Goal: Information Seeking & Learning: Learn about a topic

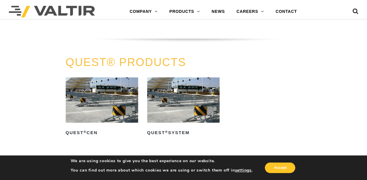
scroll to position [1022, 0]
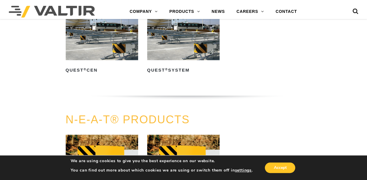
drag, startPoint x: 168, startPoint y: 39, endPoint x: 103, endPoint y: 40, distance: 65.1
drag, startPoint x: 103, startPoint y: 40, endPoint x: 41, endPoint y: 64, distance: 66.2
click at [41, 64] on div "QUEST® PRODUCTS QUEST ® CEN Read more QUEST ® System Read more" at bounding box center [183, 54] width 367 height 120
click at [342, 67] on div "QUEST® PRODUCTS QUEST ® CEN Read more QUEST ® System Read more" at bounding box center [183, 54] width 367 height 120
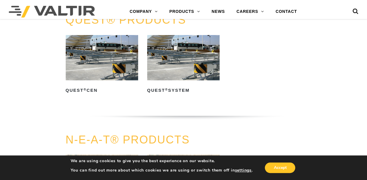
scroll to position [993, 0]
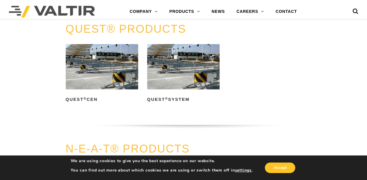
click at [98, 67] on img at bounding box center [102, 66] width 72 height 45
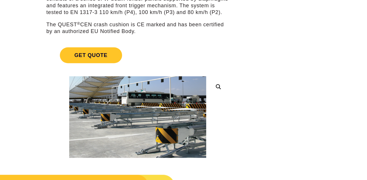
scroll to position [140, 0]
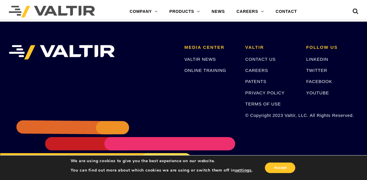
scroll to position [1032, 0]
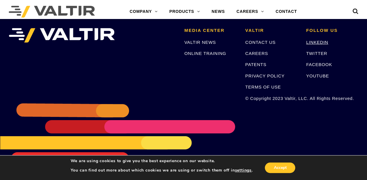
click at [315, 43] on link "LINKEDIN" at bounding box center [317, 42] width 22 height 5
click at [313, 74] on link "YOUTUBE" at bounding box center [317, 75] width 23 height 5
click at [287, 13] on link "CONTACT" at bounding box center [286, 12] width 33 height 12
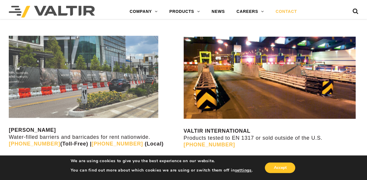
scroll to position [467, 0]
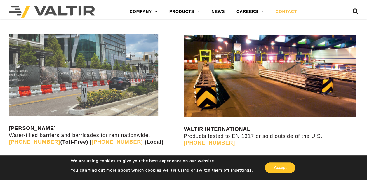
click at [251, 69] on img at bounding box center [270, 75] width 172 height 82
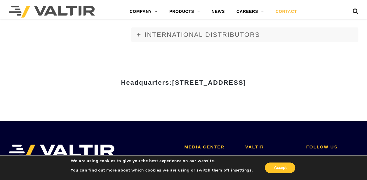
scroll to position [710, 0]
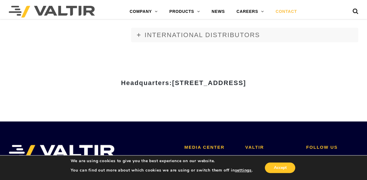
drag, startPoint x: 341, startPoint y: 79, endPoint x: 64, endPoint y: 78, distance: 276.9
click at [64, 78] on div "Headquarters: 15601 Dallas Parkway, Suite 525 | Addison, TX 75001" at bounding box center [184, 80] width 342 height 11
copy div "Headquarters: 15601 Dallas Parkway, Suite 525 | Addison, TX 75001"
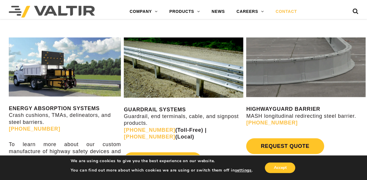
scroll to position [213, 0]
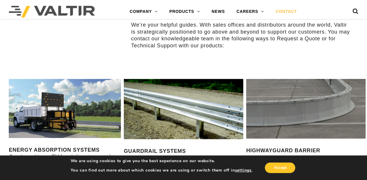
click at [82, 105] on img at bounding box center [65, 108] width 112 height 59
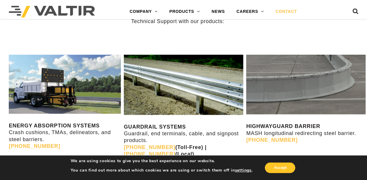
scroll to position [271, 0]
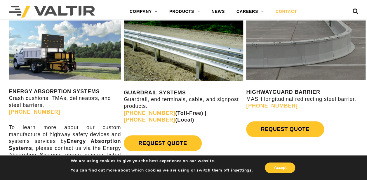
click at [326, 61] on img at bounding box center [305, 50] width 119 height 60
click at [194, 62] on img at bounding box center [183, 50] width 119 height 60
click at [159, 93] on strong "GUARDRAIL SYSTEMS" at bounding box center [155, 93] width 62 height 6
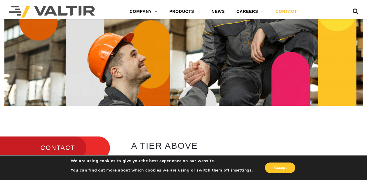
scroll to position [0, 0]
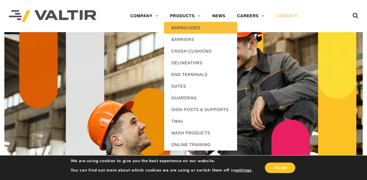
click at [188, 30] on link "BARRICADES" at bounding box center [200, 28] width 73 height 12
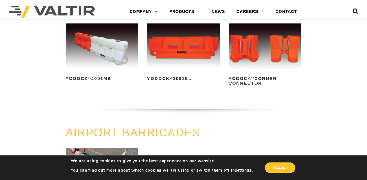
scroll to position [228, 0]
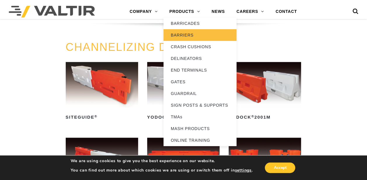
click at [185, 36] on link "BARRIERS" at bounding box center [200, 35] width 73 height 12
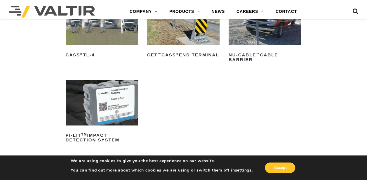
scroll to position [409, 0]
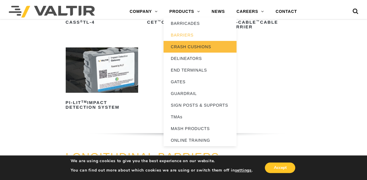
click at [193, 47] on link "CRASH CUSHIONS" at bounding box center [200, 47] width 73 height 12
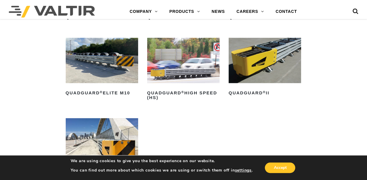
scroll to position [467, 0]
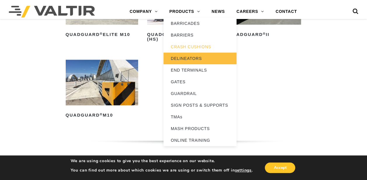
click at [189, 58] on link "DELINEATORS" at bounding box center [200, 59] width 73 height 12
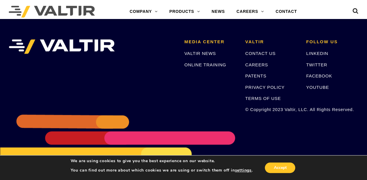
scroll to position [564, 0]
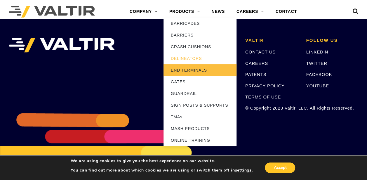
click at [195, 72] on link "END TERMINALS" at bounding box center [200, 70] width 73 height 12
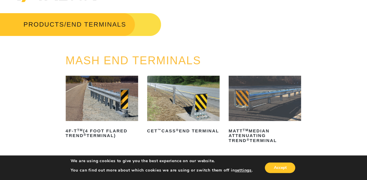
scroll to position [29, 0]
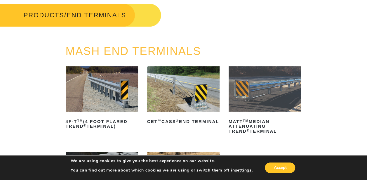
click at [99, 88] on img at bounding box center [102, 88] width 72 height 45
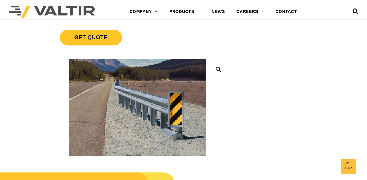
scroll to position [204, 0]
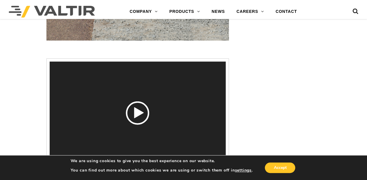
scroll to position [773, 0]
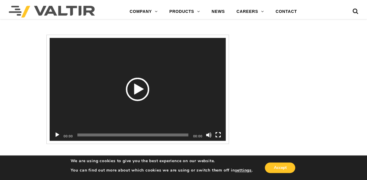
click at [144, 101] on div "Play" at bounding box center [137, 89] width 23 height 23
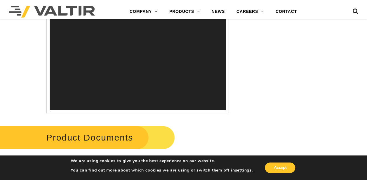
scroll to position [802, 0]
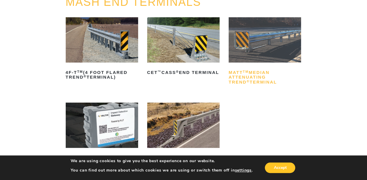
scroll to position [88, 0]
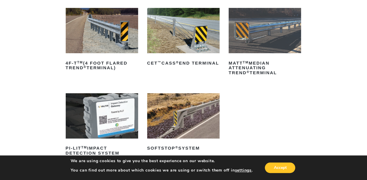
click at [267, 34] on img at bounding box center [265, 30] width 72 height 45
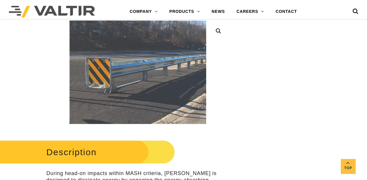
scroll to position [175, 0]
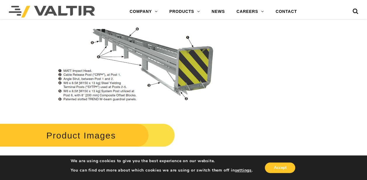
scroll to position [643, 0]
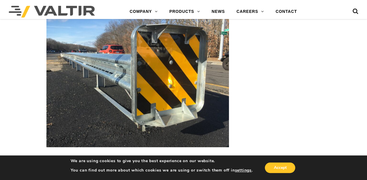
scroll to position [789, 0]
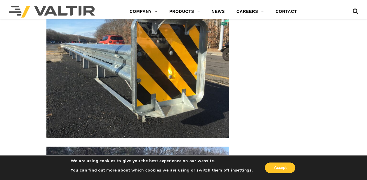
click at [348, 50] on div "**********" at bounding box center [183, 165] width 367 height 1792
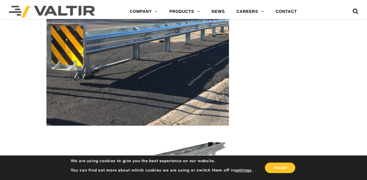
scroll to position [935, 0]
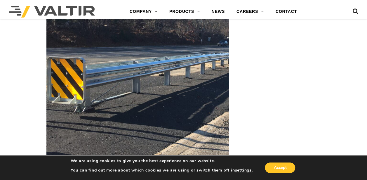
click at [335, 66] on div "**********" at bounding box center [183, 19] width 367 height 1792
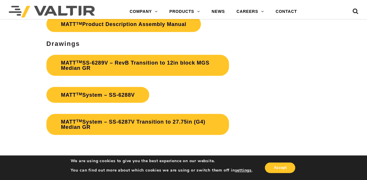
scroll to position [1753, 0]
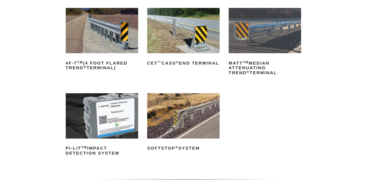
click at [187, 113] on img at bounding box center [183, 115] width 72 height 45
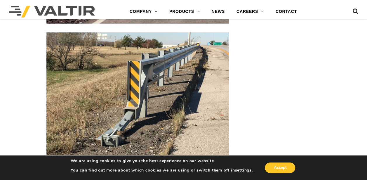
scroll to position [701, 0]
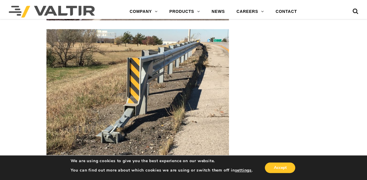
scroll to position [818, 0]
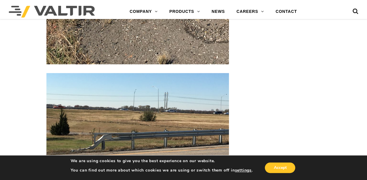
scroll to position [1227, 0]
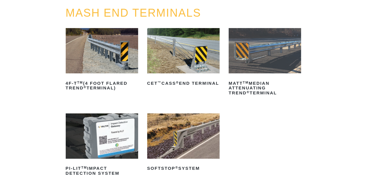
scroll to position [58, 0]
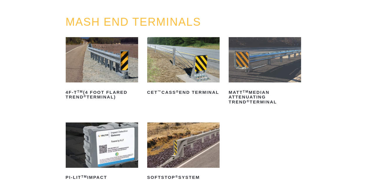
click at [183, 64] on img at bounding box center [183, 59] width 72 height 45
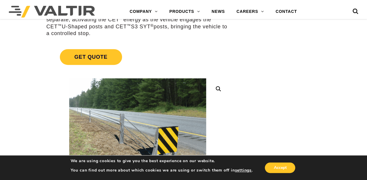
scroll to position [175, 0]
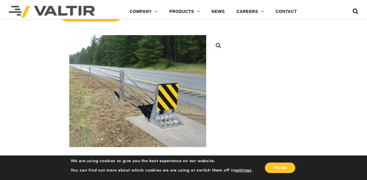
click at [134, 77] on img at bounding box center [137, 91] width 137 height 112
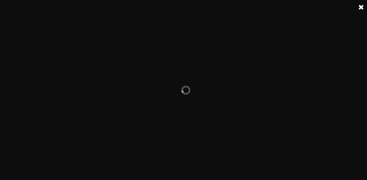
drag, startPoint x: 131, startPoint y: 72, endPoint x: 107, endPoint y: 67, distance: 24.9
drag, startPoint x: 107, startPoint y: 67, endPoint x: 218, endPoint y: 42, distance: 113.3
click at [218, 42] on div at bounding box center [186, 90] width 372 height 180
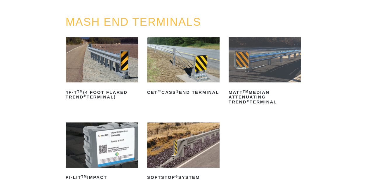
click at [182, 58] on img at bounding box center [183, 59] width 72 height 45
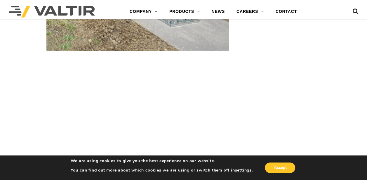
scroll to position [847, 0]
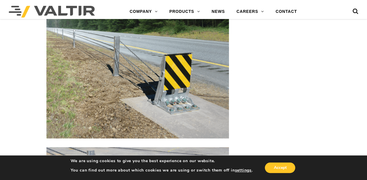
click at [39, 73] on div "**********" at bounding box center [138, 53] width 214 height 1685
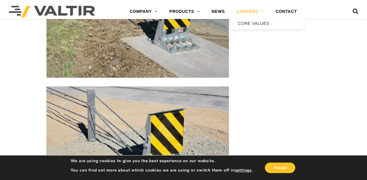
scroll to position [964, 0]
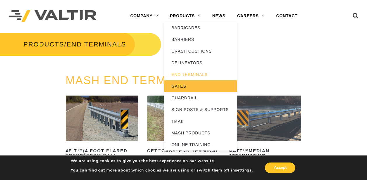
click at [177, 86] on link "GATES" at bounding box center [200, 86] width 73 height 12
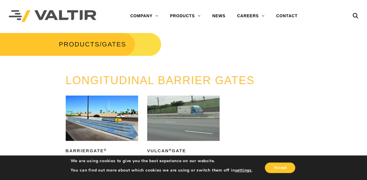
click at [93, 124] on img at bounding box center [102, 118] width 72 height 45
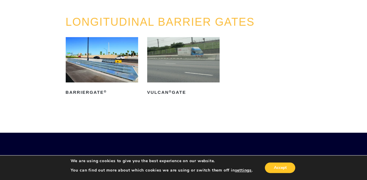
click at [187, 61] on img at bounding box center [183, 59] width 72 height 45
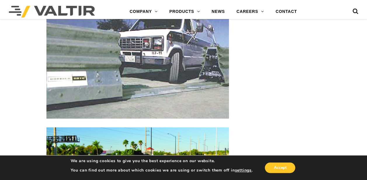
scroll to position [848, 0]
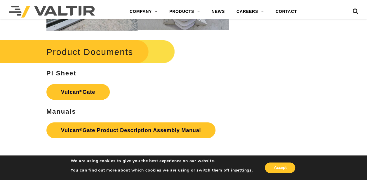
scroll to position [560, 0]
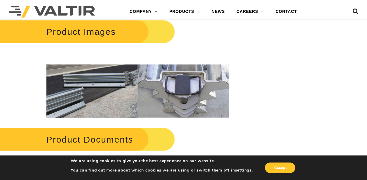
click at [80, 101] on img at bounding box center [91, 91] width 91 height 53
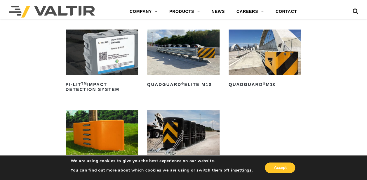
scroll to position [146, 0]
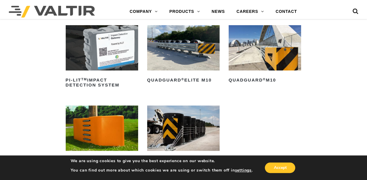
click at [190, 48] on img at bounding box center [183, 47] width 72 height 45
click at [276, 54] on img at bounding box center [265, 47] width 72 height 45
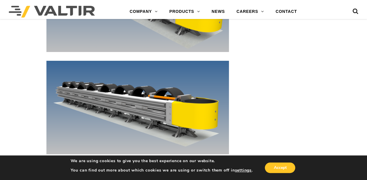
scroll to position [2162, 0]
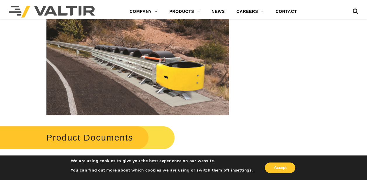
scroll to position [2249, 0]
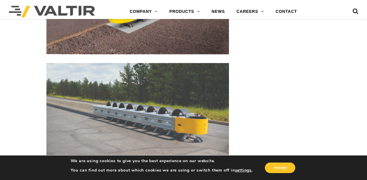
scroll to position [1928, 0]
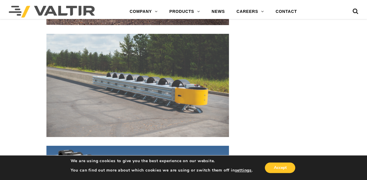
drag, startPoint x: 136, startPoint y: 89, endPoint x: 3, endPoint y: 90, distance: 132.6
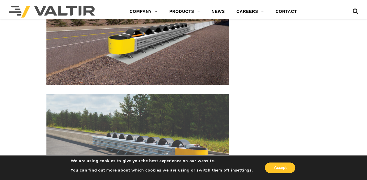
scroll to position [1811, 0]
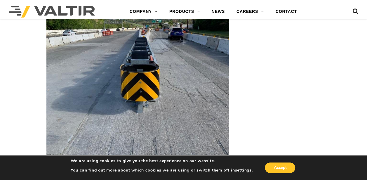
scroll to position [1344, 0]
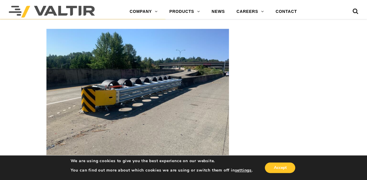
scroll to position [818, 0]
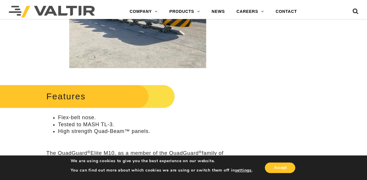
scroll to position [175, 0]
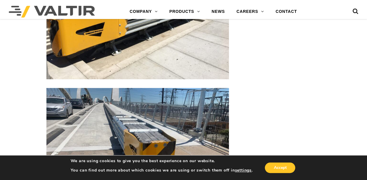
scroll to position [1110, 0]
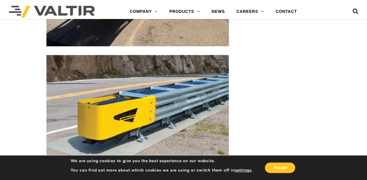
scroll to position [1490, 0]
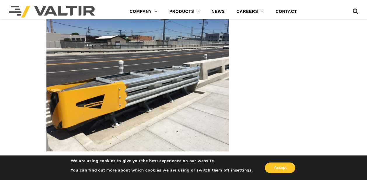
scroll to position [1052, 0]
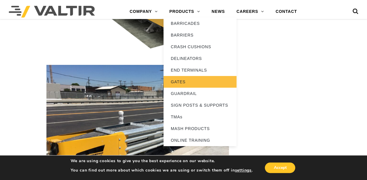
click at [188, 81] on link "GATES" at bounding box center [200, 82] width 73 height 12
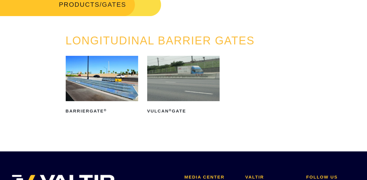
scroll to position [88, 0]
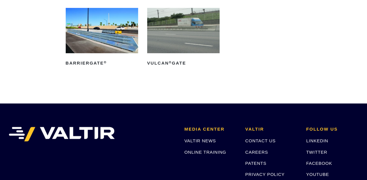
click at [180, 29] on img at bounding box center [183, 30] width 72 height 45
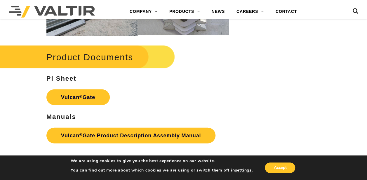
scroll to position [789, 0]
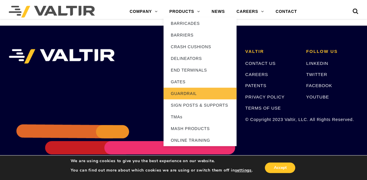
click at [194, 95] on link "GUARDRAIL" at bounding box center [200, 94] width 73 height 12
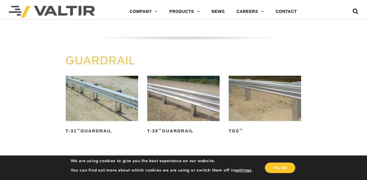
scroll to position [292, 0]
